Goal: Transaction & Acquisition: Purchase product/service

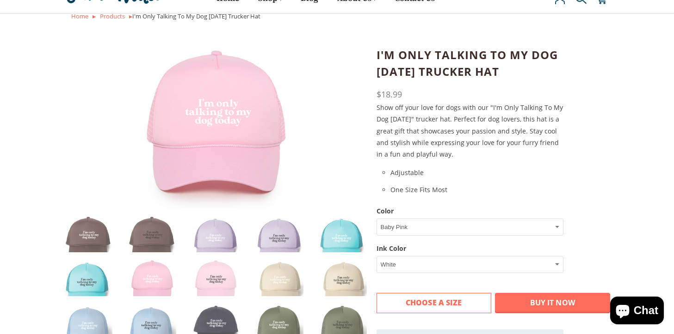
scroll to position [51, 0]
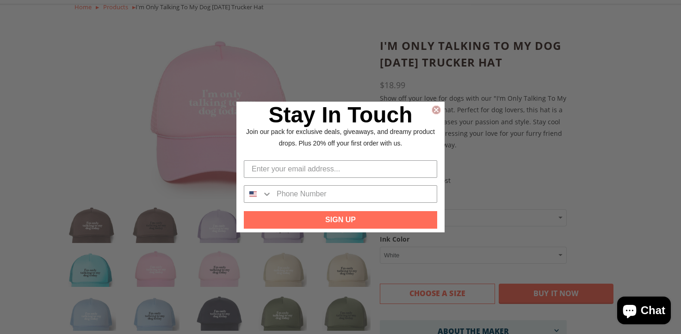
click at [434, 109] on circle "Close dialog" at bounding box center [436, 109] width 9 height 9
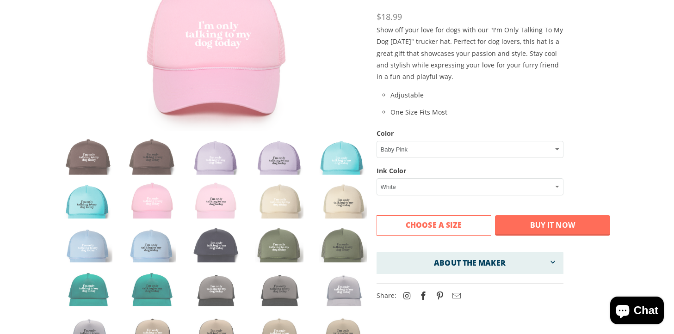
scroll to position [122, 0]
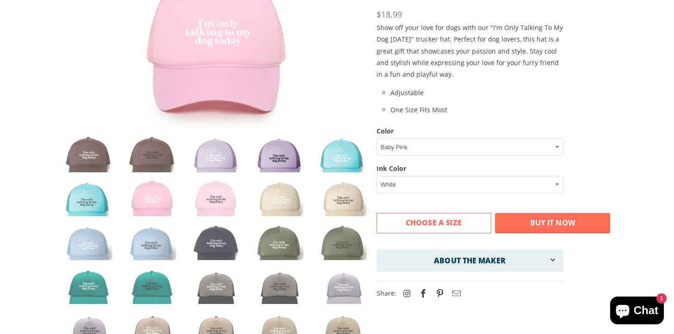
click at [280, 166] on img at bounding box center [279, 160] width 49 height 49
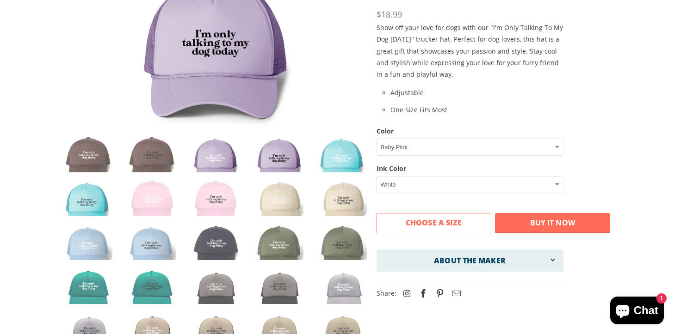
click at [225, 140] on img at bounding box center [215, 160] width 49 height 49
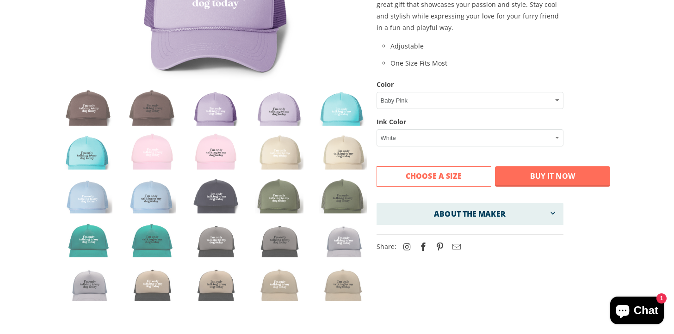
scroll to position [193, 0]
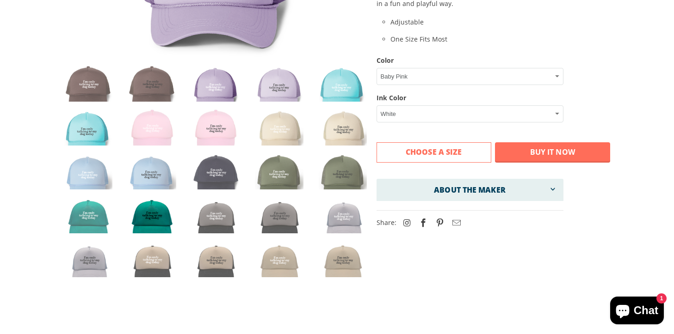
click at [144, 222] on img at bounding box center [152, 221] width 49 height 49
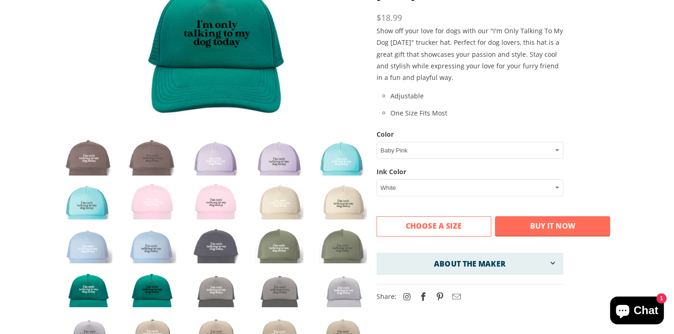
scroll to position [117, 0]
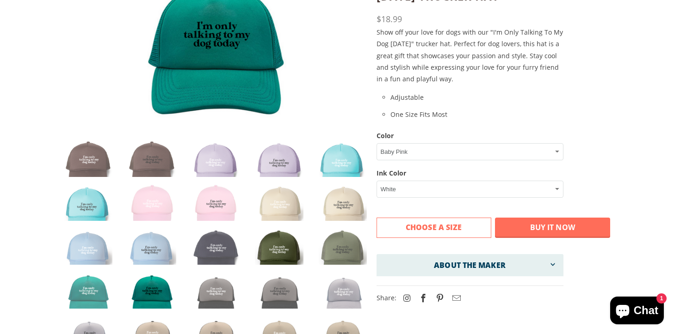
click at [280, 255] on img at bounding box center [279, 252] width 49 height 49
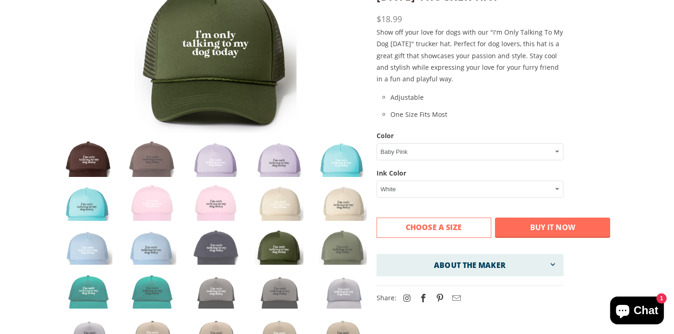
click at [90, 157] on img at bounding box center [88, 164] width 49 height 49
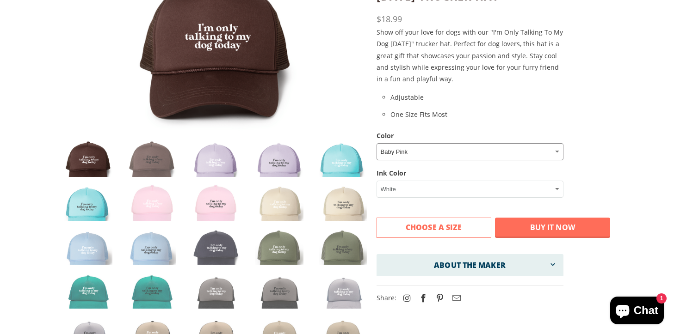
click at [422, 158] on select "Baby Pink Beige Light Blue Brown Lavneder Navy Olive Turquoise Khaki Khaki/Blac…" at bounding box center [469, 151] width 187 height 17
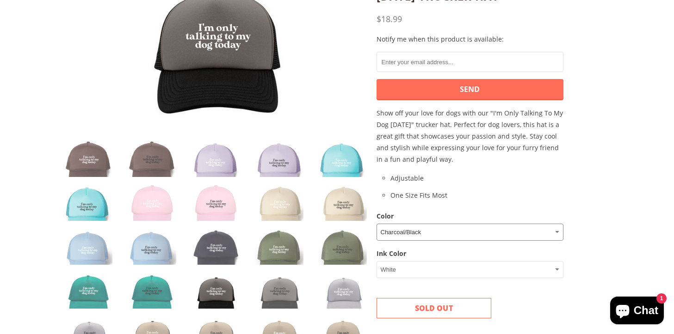
click at [413, 238] on select "Baby Pink Beige Light Blue Brown Lavneder Navy Olive Turquoise Khaki Khaki/Blac…" at bounding box center [469, 232] width 187 height 17
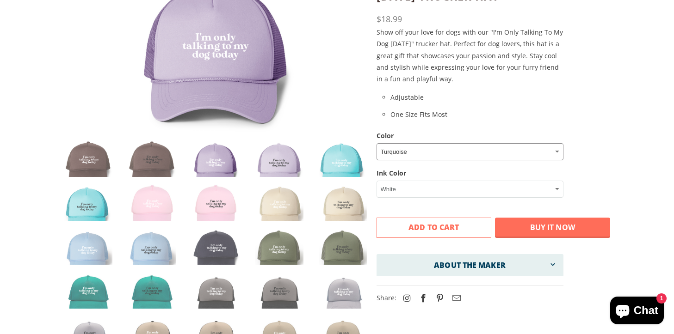
click at [404, 150] on select "Baby Pink Beige Light Blue Brown Lavneder Navy Olive Turquoise Khaki Khaki/Blac…" at bounding box center [469, 151] width 187 height 17
select select "Lavneder"
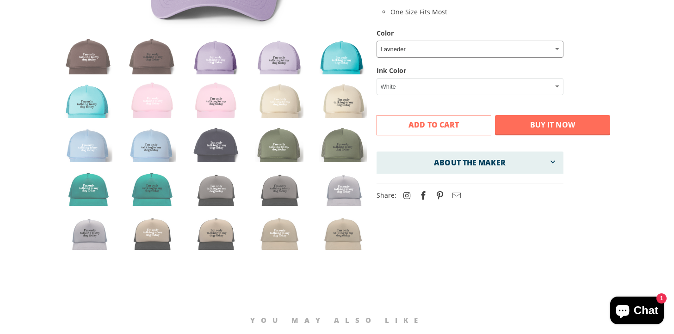
scroll to position [243, 0]
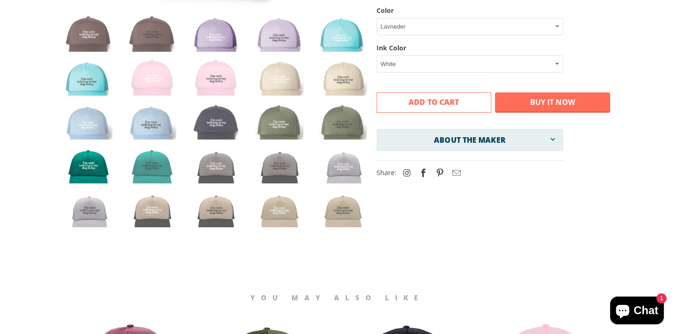
click at [100, 165] on img at bounding box center [88, 171] width 49 height 49
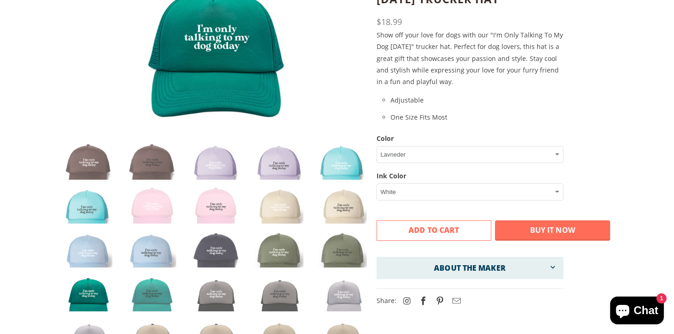
scroll to position [116, 0]
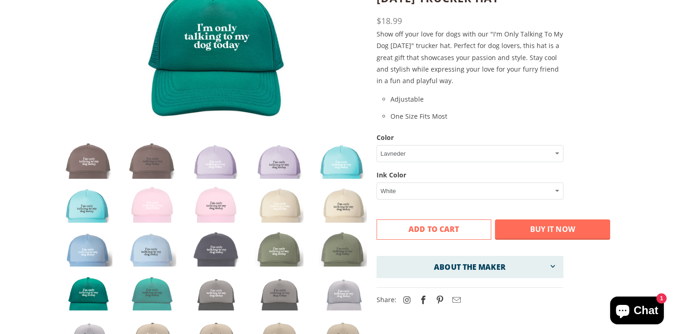
click at [101, 255] on img at bounding box center [88, 254] width 49 height 49
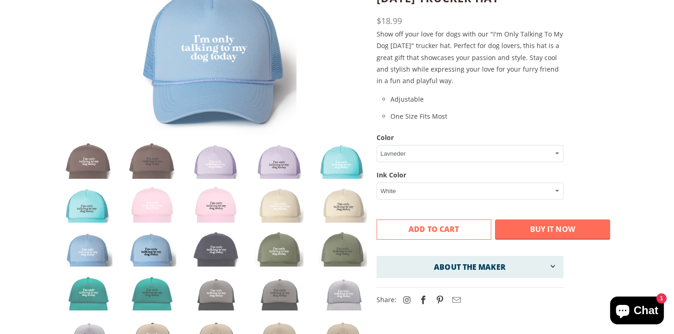
click at [151, 252] on img at bounding box center [152, 254] width 49 height 49
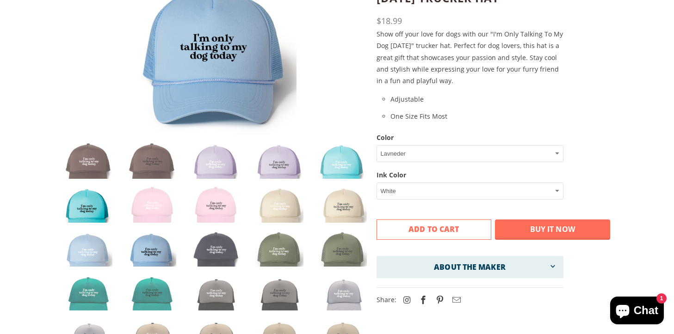
click at [97, 206] on img at bounding box center [88, 210] width 49 height 49
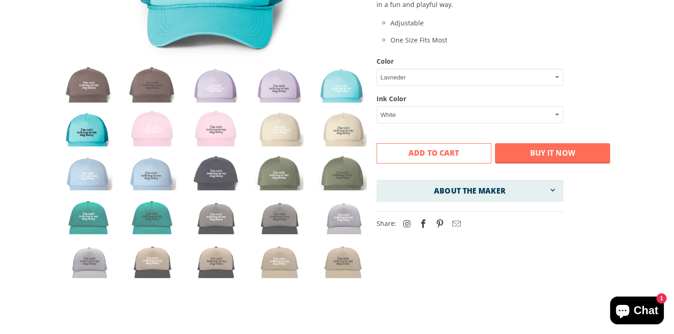
scroll to position [195, 0]
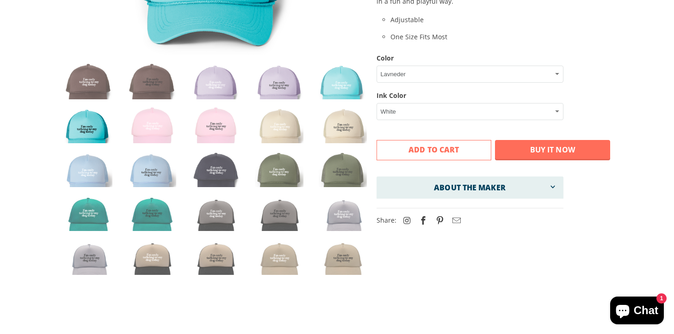
click at [97, 206] on img at bounding box center [88, 218] width 49 height 49
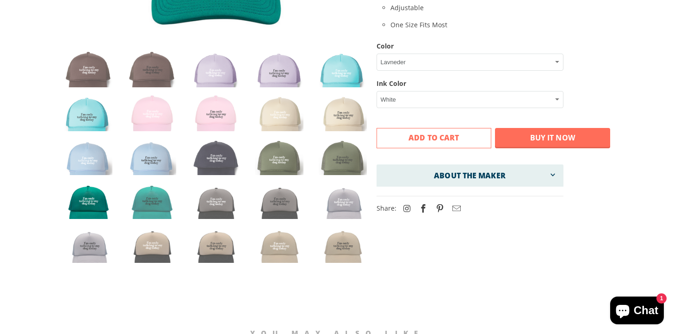
scroll to position [0, 0]
